Goal: Book appointment/travel/reservation

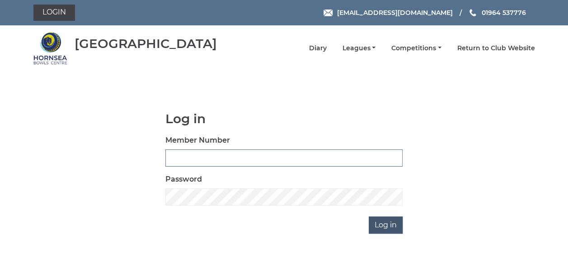
type input "0837"
click at [394, 221] on input "Log in" at bounding box center [386, 224] width 34 height 17
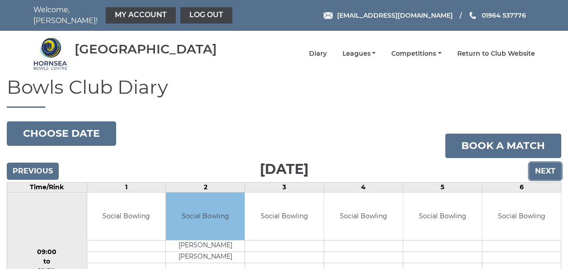
click at [543, 165] on input "Next" at bounding box center [545, 170] width 32 height 17
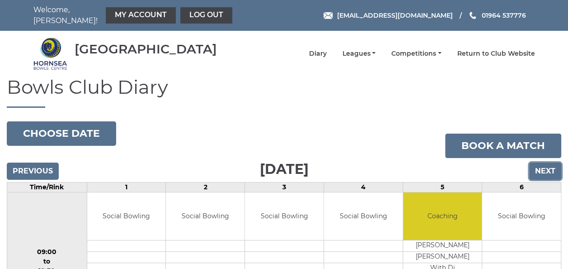
click at [543, 165] on input "Next" at bounding box center [545, 170] width 32 height 17
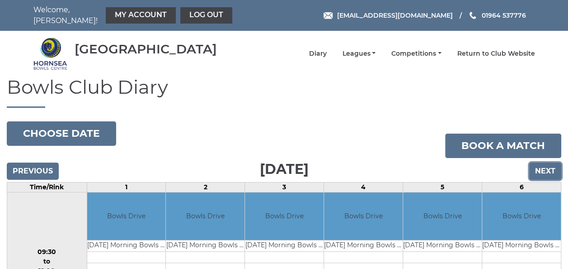
click at [543, 165] on input "Next" at bounding box center [545, 170] width 32 height 17
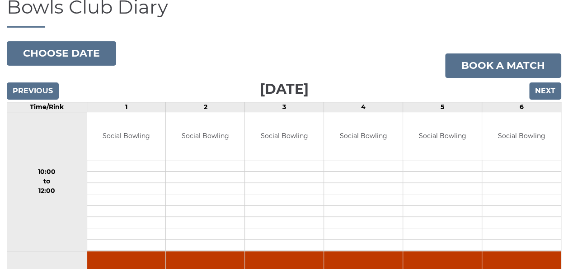
scroll to position [44, 0]
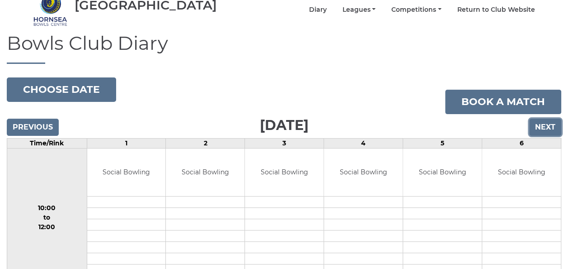
click at [546, 122] on input "Next" at bounding box center [545, 126] width 32 height 17
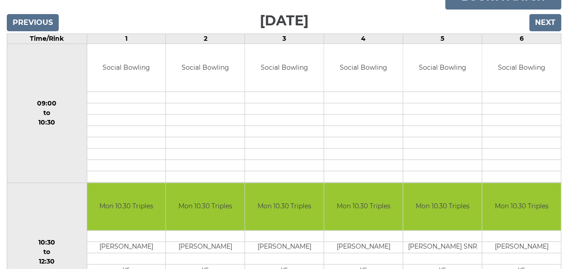
scroll to position [136, 0]
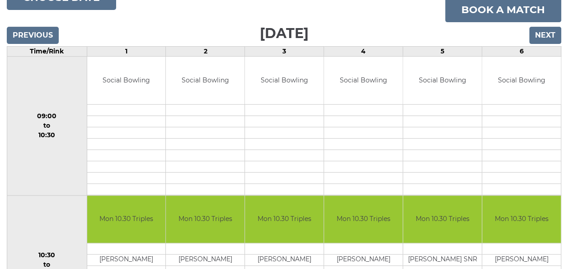
click at [439, 104] on td at bounding box center [442, 109] width 79 height 11
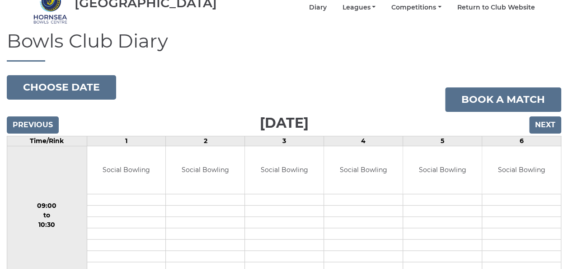
scroll to position [45, 0]
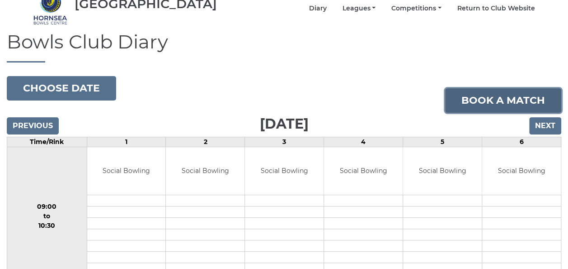
click at [489, 95] on link "Book a match" at bounding box center [503, 100] width 116 height 24
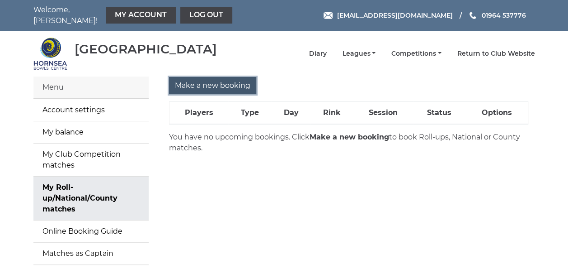
click at [200, 81] on input "Make a new booking" at bounding box center [212, 85] width 87 height 17
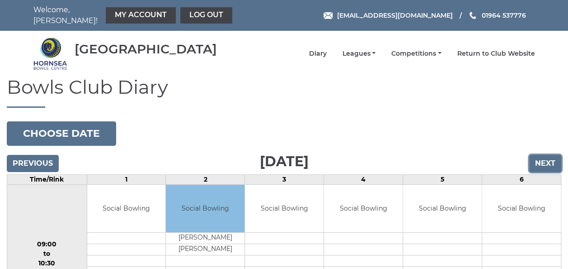
click at [541, 156] on input "Next" at bounding box center [545, 163] width 32 height 17
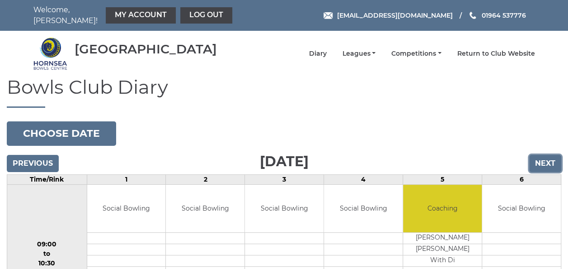
click at [541, 156] on input "Next" at bounding box center [545, 163] width 32 height 17
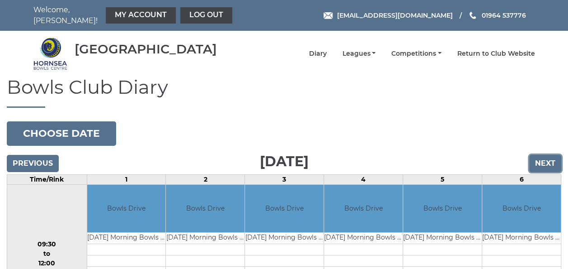
click at [541, 156] on input "Next" at bounding box center [545, 163] width 32 height 17
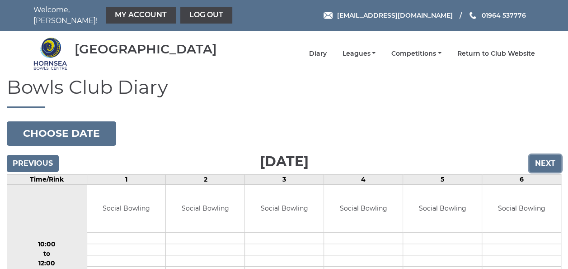
click at [541, 156] on input "Next" at bounding box center [545, 163] width 32 height 17
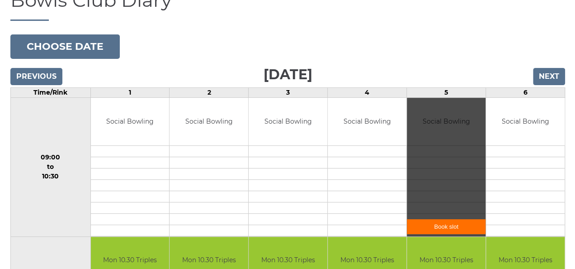
scroll to position [90, 0]
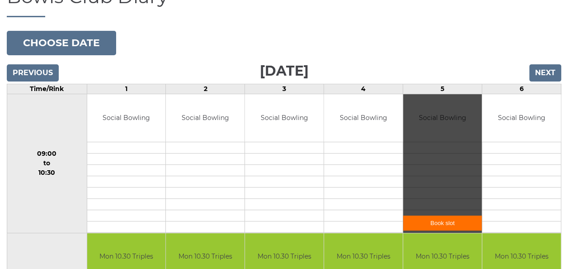
click at [440, 217] on link "Book slot" at bounding box center [442, 222] width 79 height 15
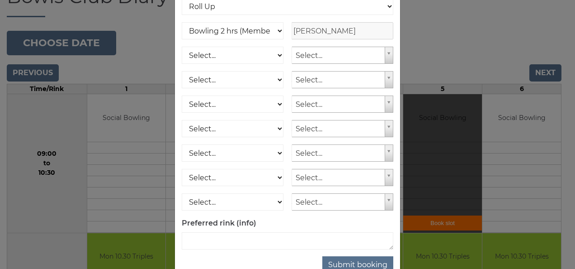
scroll to position [136, 0]
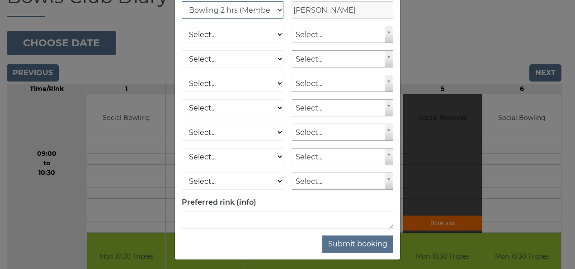
click at [276, 19] on select "Club Competition (Member) National (Member) Bowling 1.5 hrs (Member) Junior (Up…" at bounding box center [233, 9] width 102 height 17
select select "1_48"
click at [182, 12] on select "Club Competition (Member) National (Member) Bowling 1.5 hrs (Member) Junior (Up…" at bounding box center [233, 9] width 102 height 17
drag, startPoint x: 255, startPoint y: 30, endPoint x: 230, endPoint y: 61, distance: 39.9
click at [230, 61] on select "Select... Club Competition (Member) Club Competition (Visitor) National (Member…" at bounding box center [233, 58] width 102 height 17
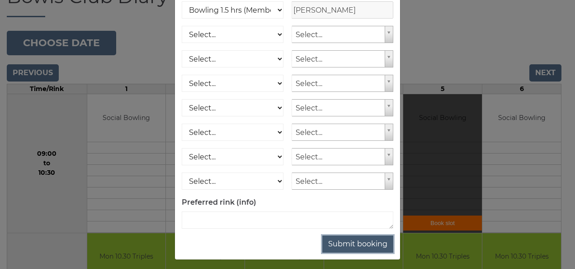
click at [363, 252] on button "Submit booking" at bounding box center [357, 243] width 71 height 17
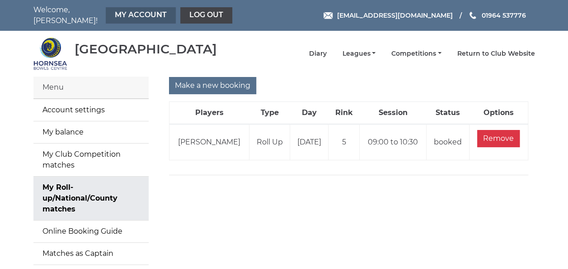
click at [141, 12] on link "My Account" at bounding box center [141, 15] width 70 height 16
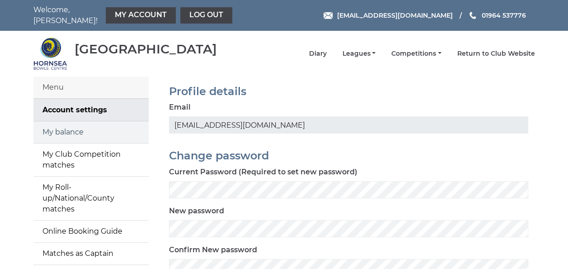
click at [71, 126] on link "My balance" at bounding box center [90, 132] width 115 height 22
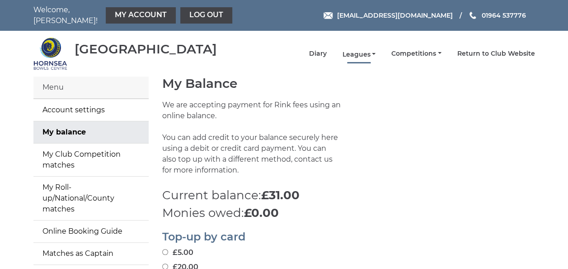
click at [364, 50] on link "Leagues" at bounding box center [358, 54] width 33 height 9
click at [363, 50] on link "Leagues" at bounding box center [358, 54] width 33 height 9
click at [368, 50] on link "Leagues" at bounding box center [358, 54] width 33 height 9
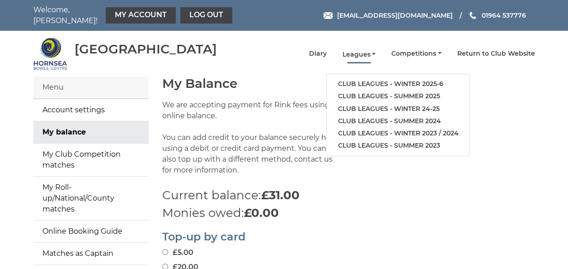
click at [368, 50] on link "Leagues" at bounding box center [358, 54] width 33 height 9
click at [369, 79] on link "Club leagues - Winter 2025-6" at bounding box center [398, 85] width 142 height 12
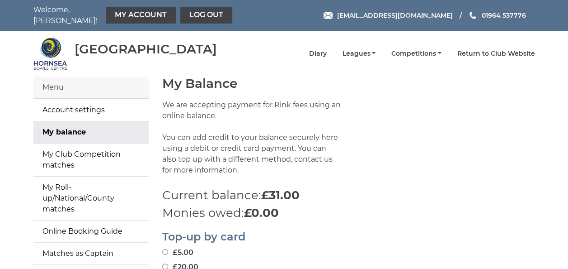
click at [369, 77] on h1 "My Balance" at bounding box center [348, 83] width 373 height 14
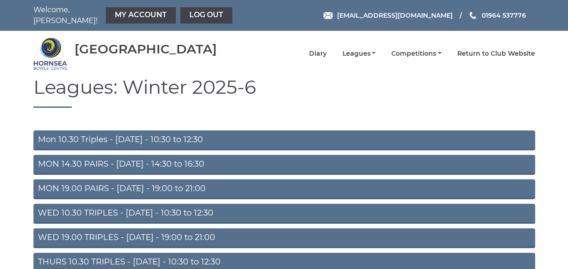
click at [144, 182] on link "MON 19.00 PAIRS - [DATE] - 19:00 to 21:00" at bounding box center [284, 189] width 502 height 20
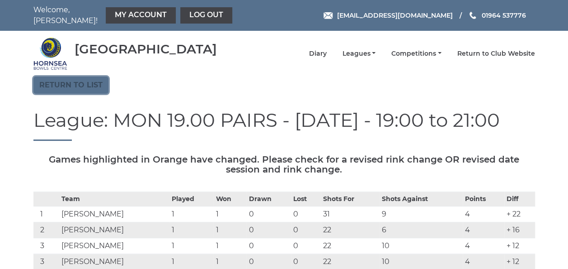
click at [87, 79] on link "Return to list" at bounding box center [70, 84] width 75 height 17
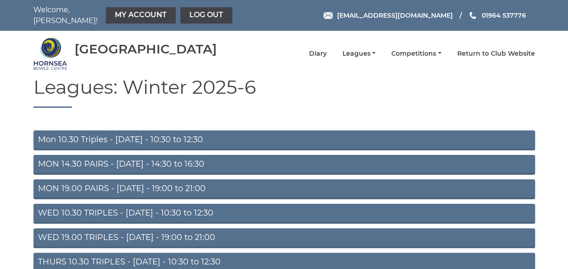
scroll to position [90, 0]
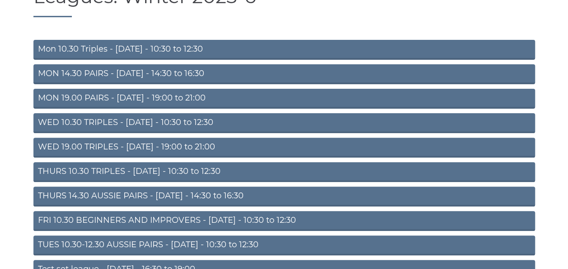
click at [101, 115] on link "WED 10.30 TRIPLES - [DATE] - 10:30 to 12:30" at bounding box center [284, 123] width 502 height 20
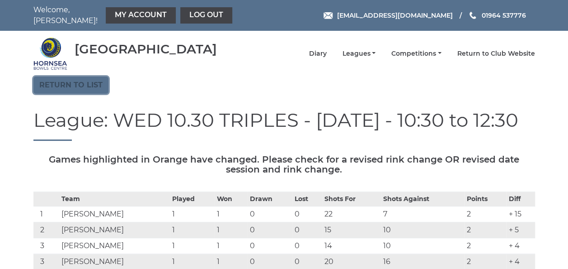
click at [82, 80] on link "Return to list" at bounding box center [70, 84] width 75 height 17
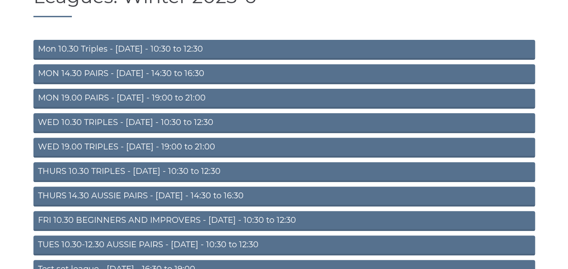
scroll to position [138, 0]
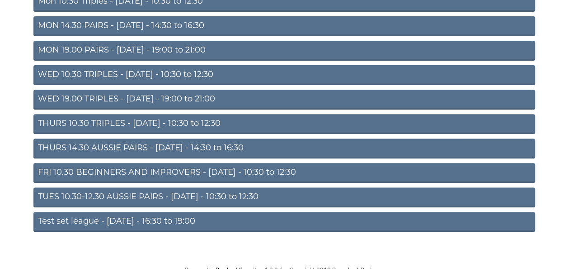
click at [169, 189] on link "TUES 10.30-12.30 AUSSIE PAIRS - [DATE] - 10:30 to 12:30" at bounding box center [284, 197] width 502 height 20
click at [169, 189] on link "TUES 10.30-12.30 AUSSIE PAIRS - Tuesday - 10:30 to 12:30" at bounding box center [284, 197] width 502 height 20
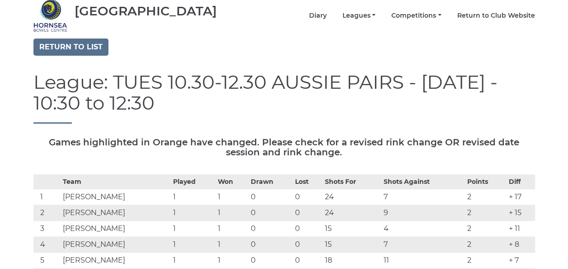
scroll to position [45, 0]
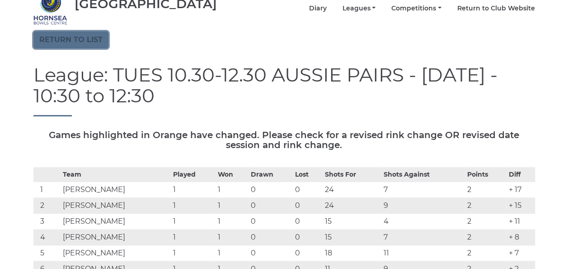
click at [75, 38] on link "Return to list" at bounding box center [70, 39] width 75 height 17
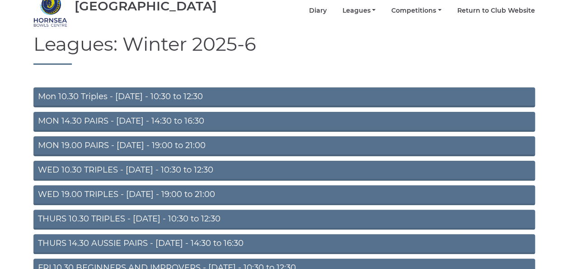
scroll to position [90, 0]
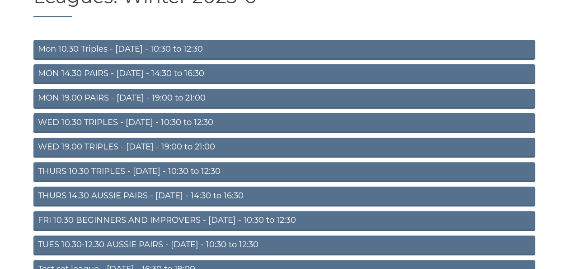
click at [134, 166] on link "THURS 10.30 TRIPLES - Thursday - 10:30 to 12:30" at bounding box center [284, 172] width 502 height 20
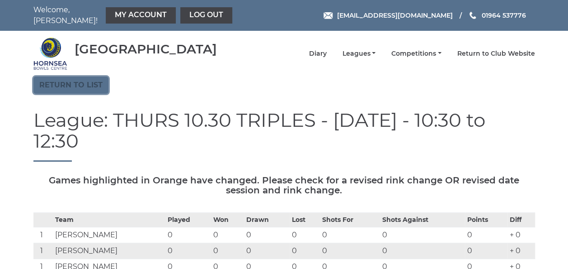
click at [90, 81] on link "Return to list" at bounding box center [70, 84] width 75 height 17
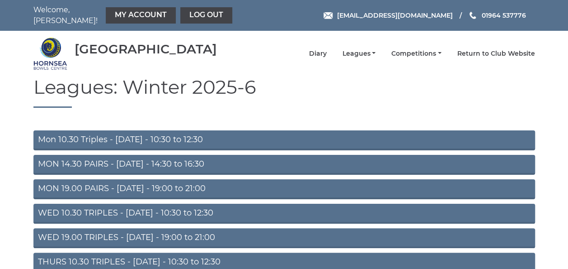
scroll to position [136, 0]
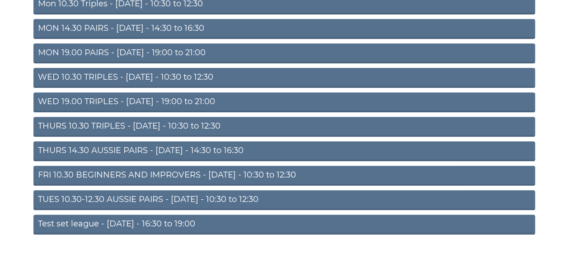
click at [139, 219] on link "Test set league - [DATE] - 16:30 to 19:00" at bounding box center [284, 224] width 502 height 20
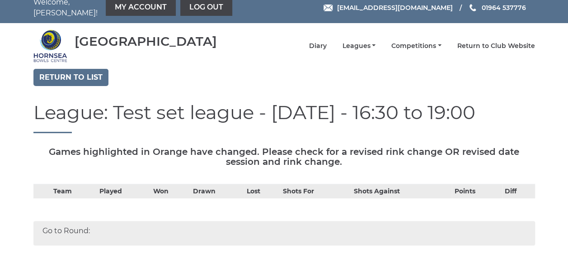
scroll to position [10, 0]
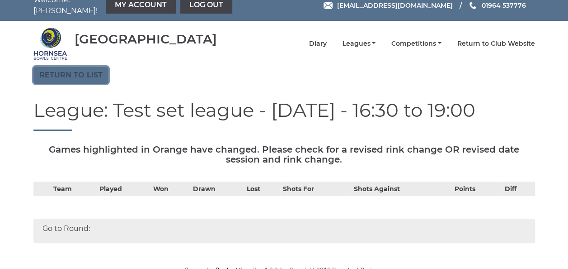
click at [88, 70] on link "Return to list" at bounding box center [70, 74] width 75 height 17
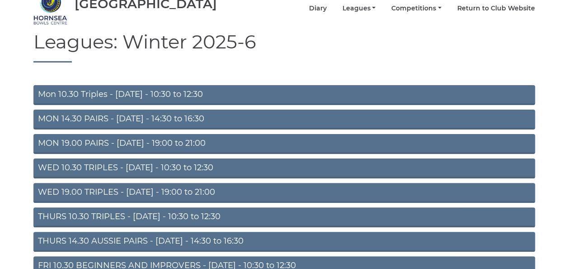
scroll to position [136, 0]
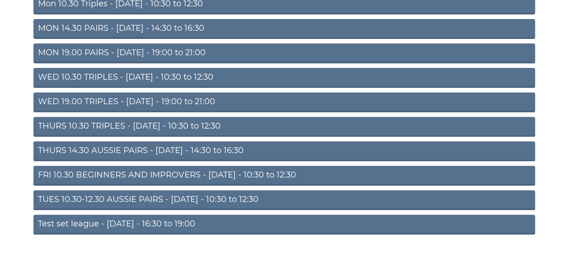
click at [105, 45] on link "MON 19.00 PAIRS - [DATE] - 19:00 to 21:00" at bounding box center [284, 53] width 502 height 20
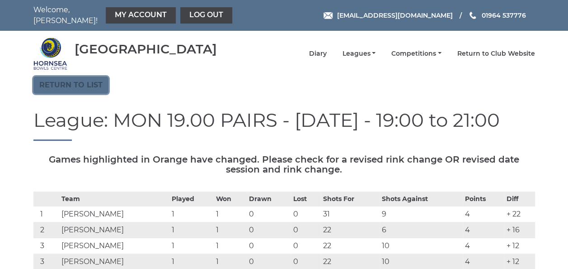
click at [82, 77] on link "Return to list" at bounding box center [70, 84] width 75 height 17
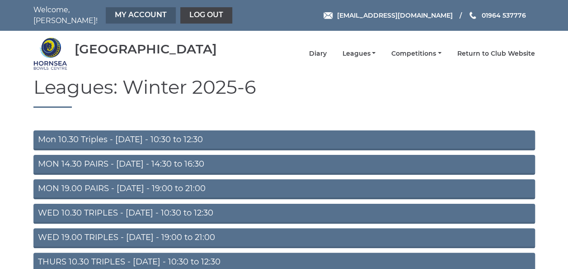
click at [131, 12] on link "My Account" at bounding box center [141, 15] width 70 height 16
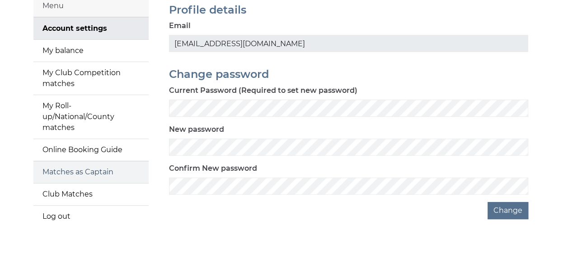
scroll to position [90, 0]
